Goal: Navigation & Orientation: Find specific page/section

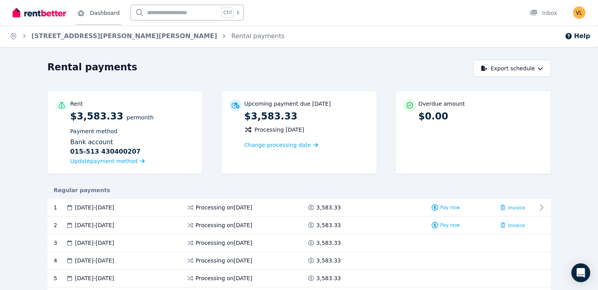
click at [98, 11] on link "Dashboard" at bounding box center [99, 12] width 46 height 25
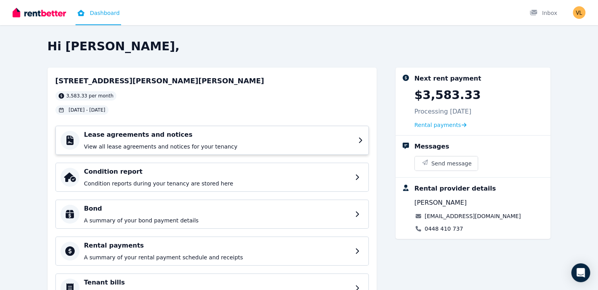
click at [129, 140] on div "Lease agreements and notices View all lease agreements and notices for your ten…" at bounding box center [218, 140] width 269 height 20
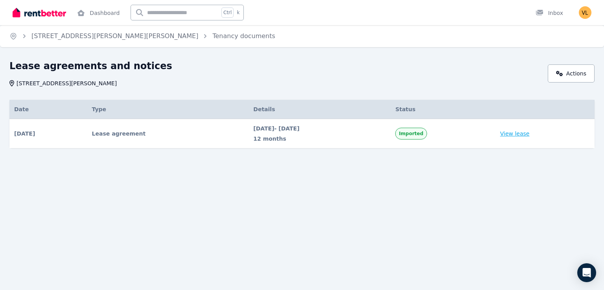
click at [527, 135] on link "View lease" at bounding box center [515, 134] width 30 height 8
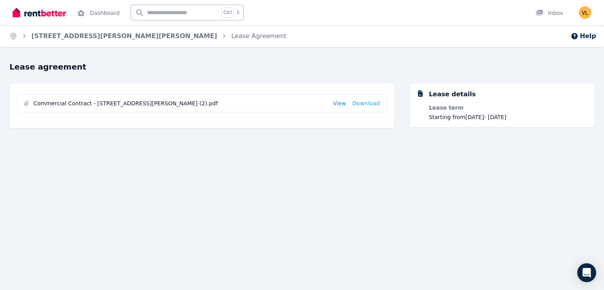
click at [341, 103] on link "View" at bounding box center [339, 104] width 13 height 8
click at [98, 13] on link "Dashboard" at bounding box center [99, 12] width 46 height 25
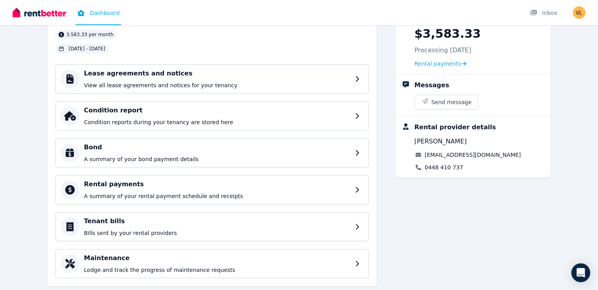
scroll to position [79, 0]
